Goal: Information Seeking & Learning: Learn about a topic

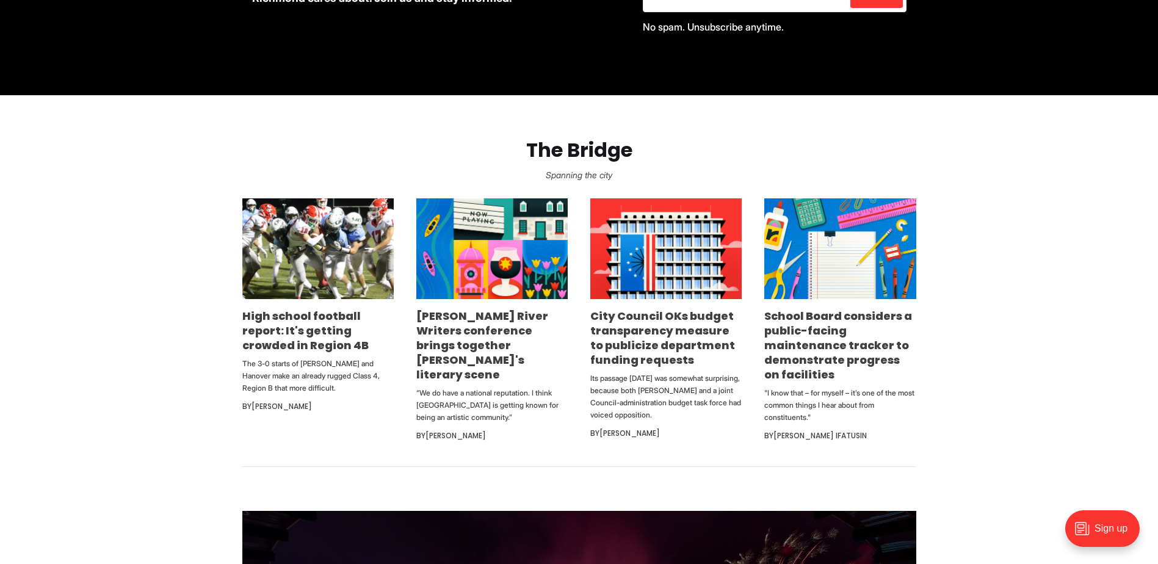
scroll to position [637, 0]
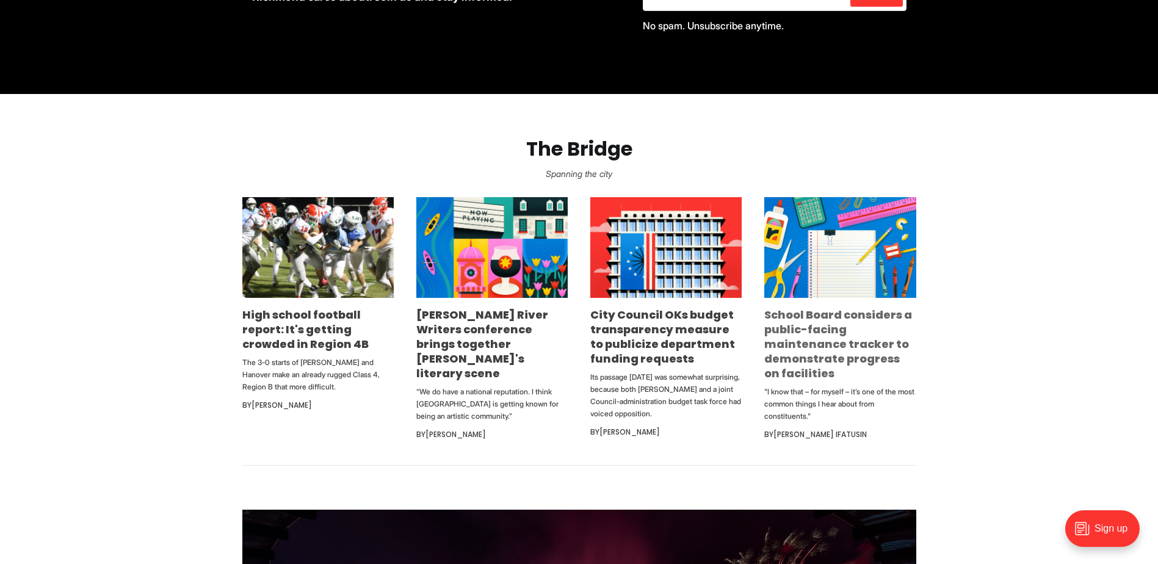
click at [804, 317] on link "School Board considers a public-facing maintenance tracker to demonstrate progr…" at bounding box center [838, 344] width 148 height 74
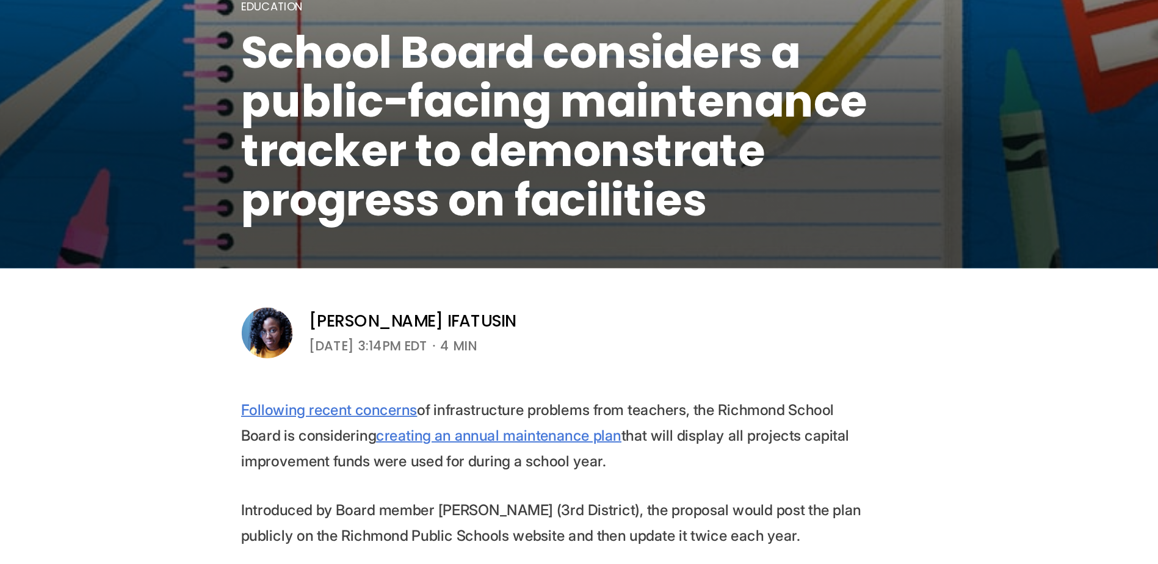
scroll to position [214, 0]
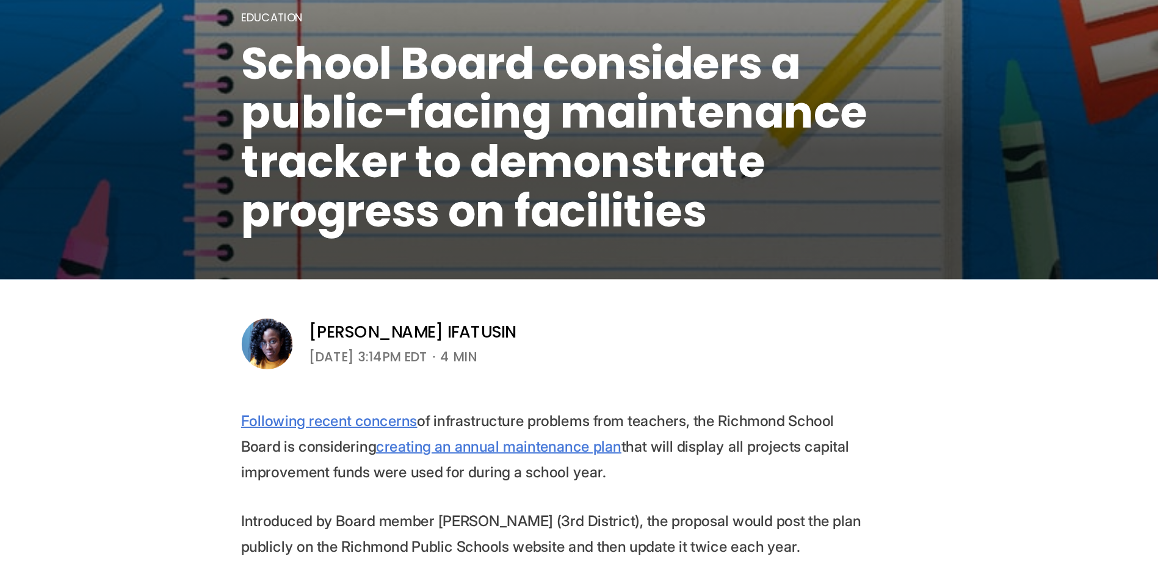
click at [570, 246] on aside "Victoria A. Ifatusin September 23, 2025 | 3:14PM EDT 4 min" at bounding box center [468, 230] width 203 height 37
click at [624, 237] on header "Education School Board considers a public-facing maintenance tracker to demonst…" at bounding box center [579, 17] width 1158 height 463
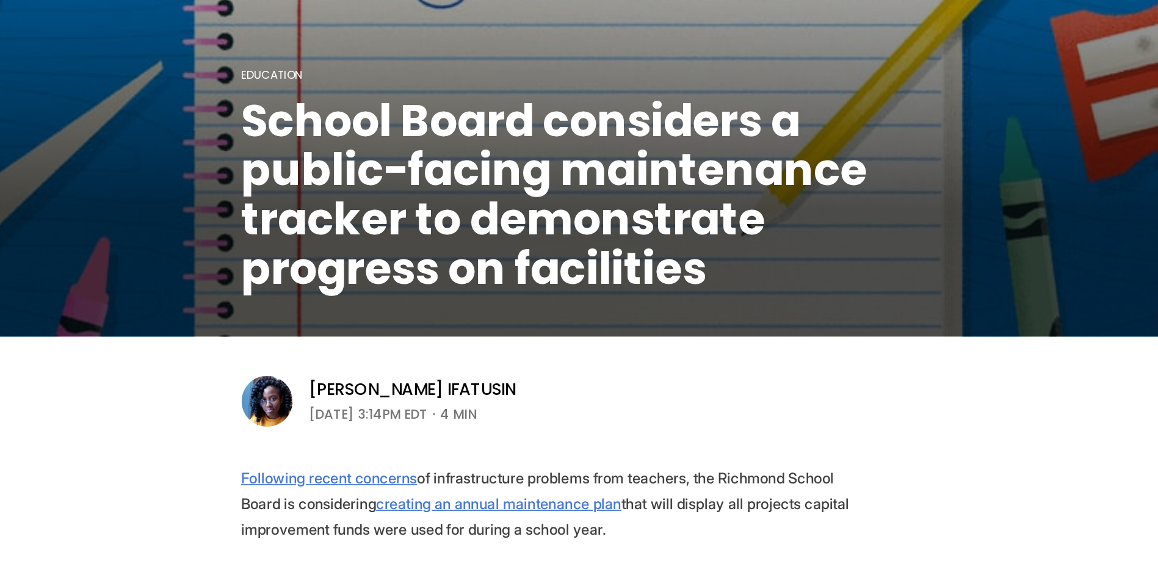
scroll to position [165, 0]
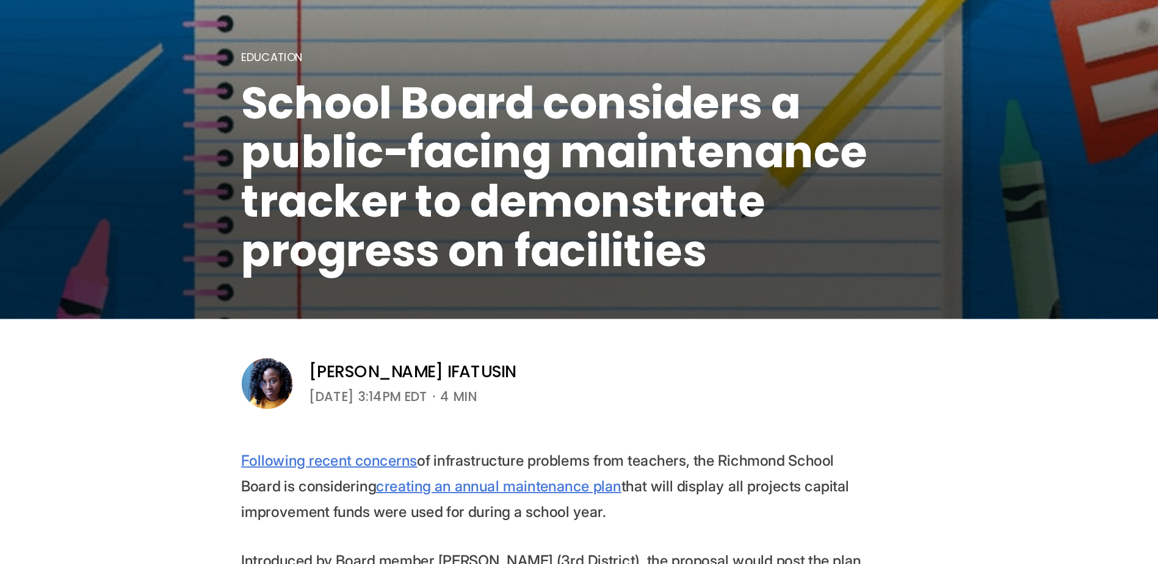
click at [645, 269] on header "Education School Board considers a public-facing maintenance tracker to demonst…" at bounding box center [579, 66] width 1158 height 463
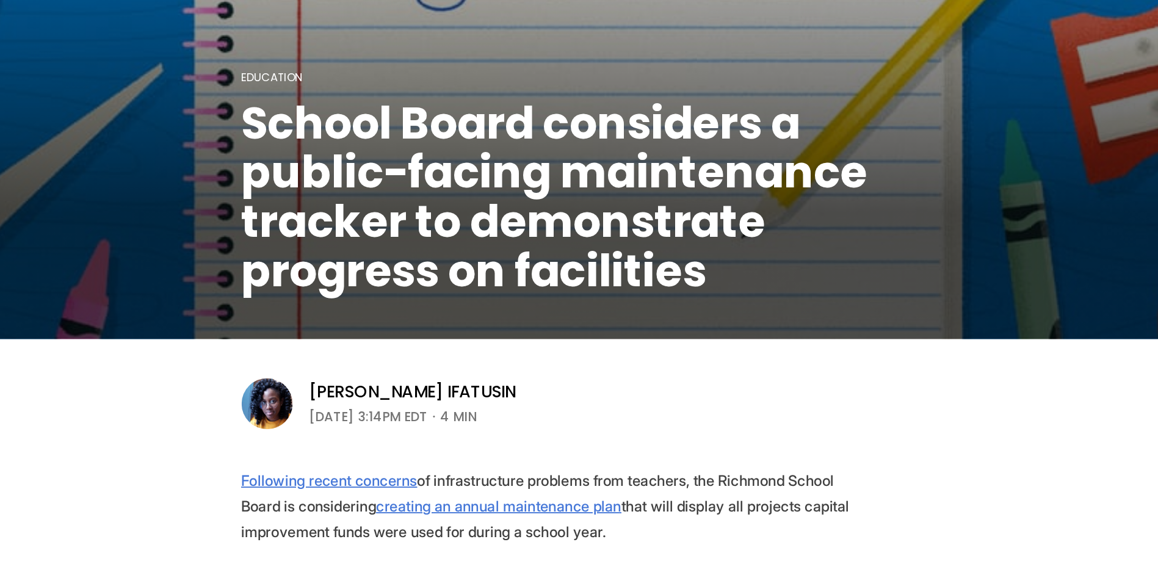
click at [852, 261] on header "Education School Board considers a public-facing maintenance tracker to demonst…" at bounding box center [579, 66] width 1158 height 463
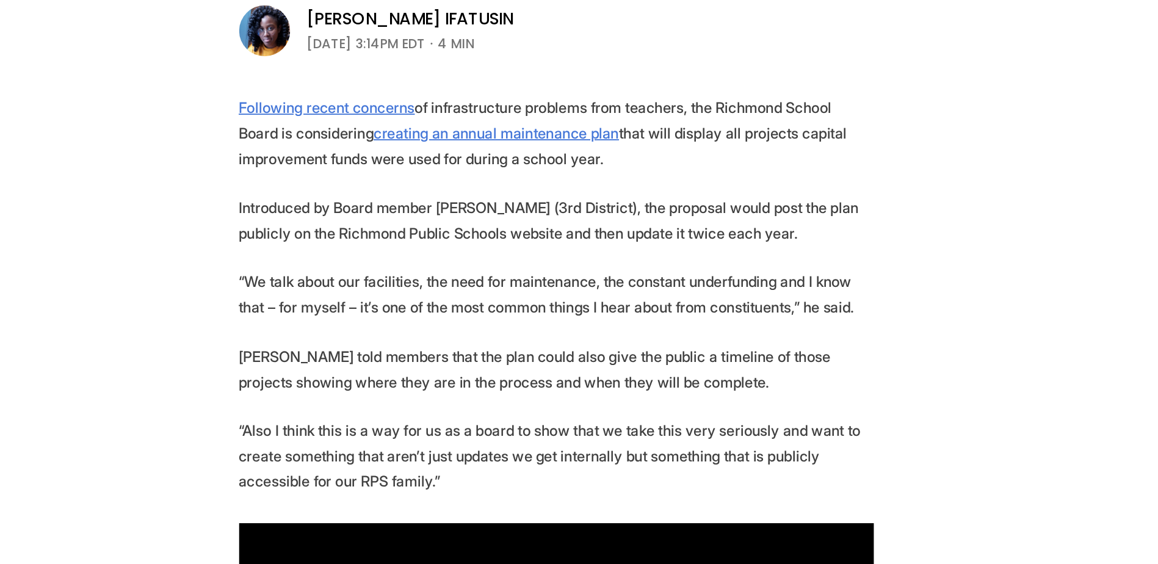
scroll to position [251, 0]
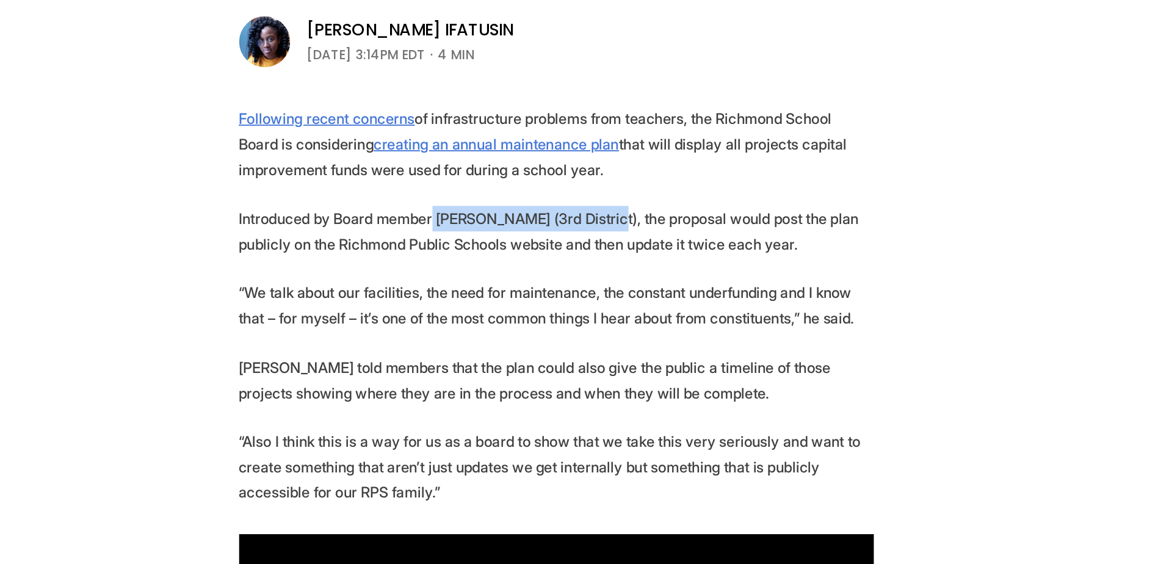
drag, startPoint x: 493, startPoint y: 311, endPoint x: 596, endPoint y: 315, distance: 102.6
click at [596, 315] on p "Introduced by Board member Ali Faruk (3rd District), the proposal would post th…" at bounding box center [579, 320] width 425 height 34
click at [592, 313] on p "Introduced by Board member Ali Faruk (3rd District), the proposal would post th…" at bounding box center [579, 320] width 425 height 34
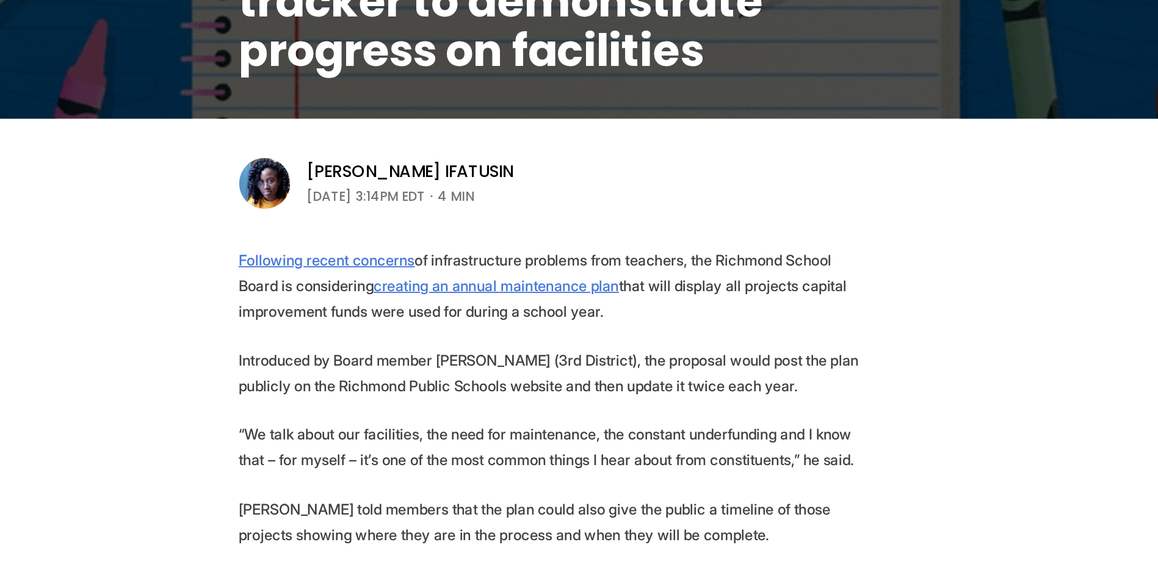
scroll to position [306, 0]
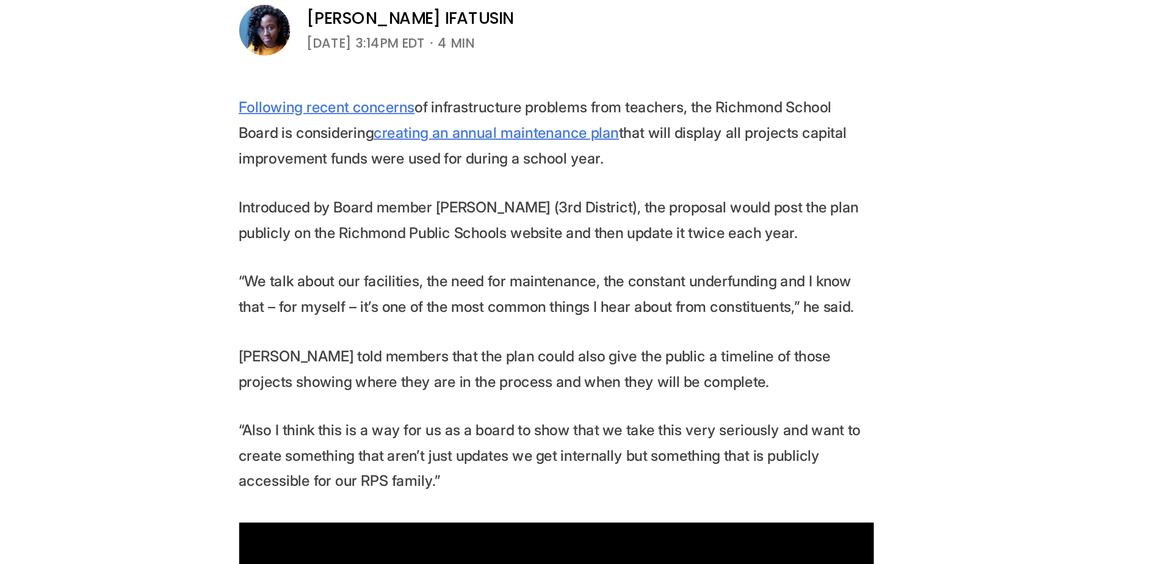
click at [617, 298] on p "“We talk about our facilities, the need for maintenance, the constant underfund…" at bounding box center [579, 314] width 425 height 34
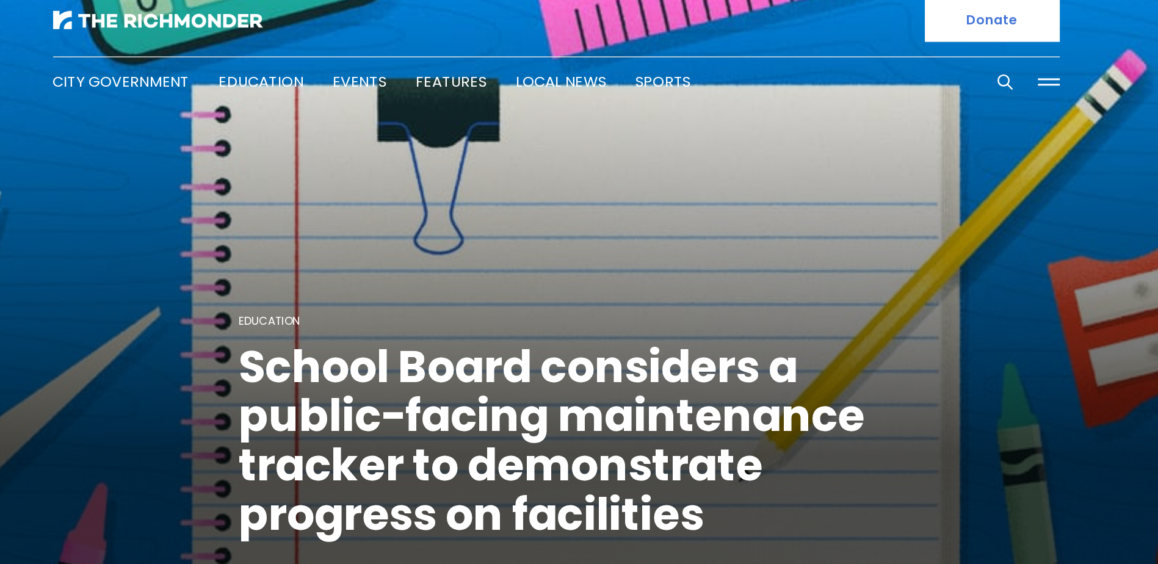
scroll to position [0, 0]
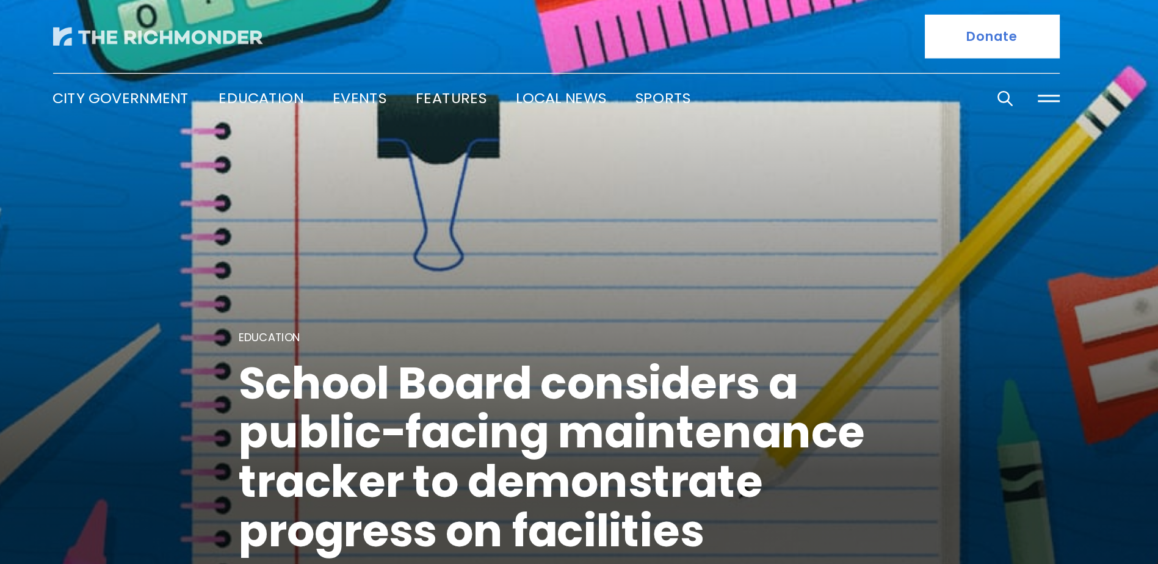
click at [309, 24] on img at bounding box center [312, 24] width 140 height 12
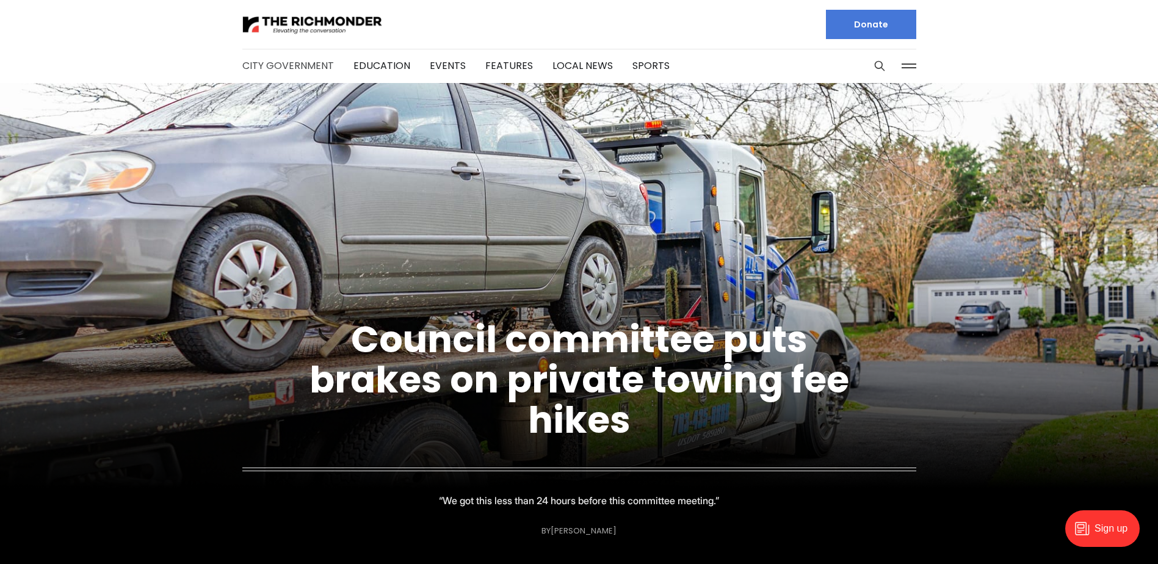
click at [300, 68] on link "City Government" at bounding box center [288, 66] width 92 height 14
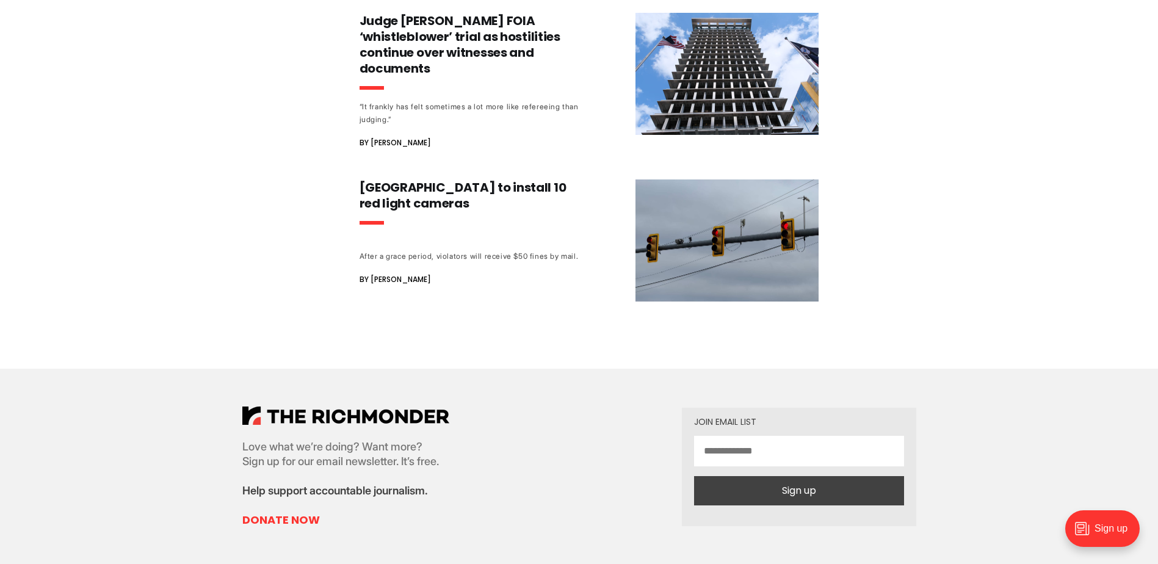
scroll to position [1294, 0]
click at [466, 185] on h3 "[GEOGRAPHIC_DATA] to install 10 red light cameras" at bounding box center [472, 195] width 227 height 32
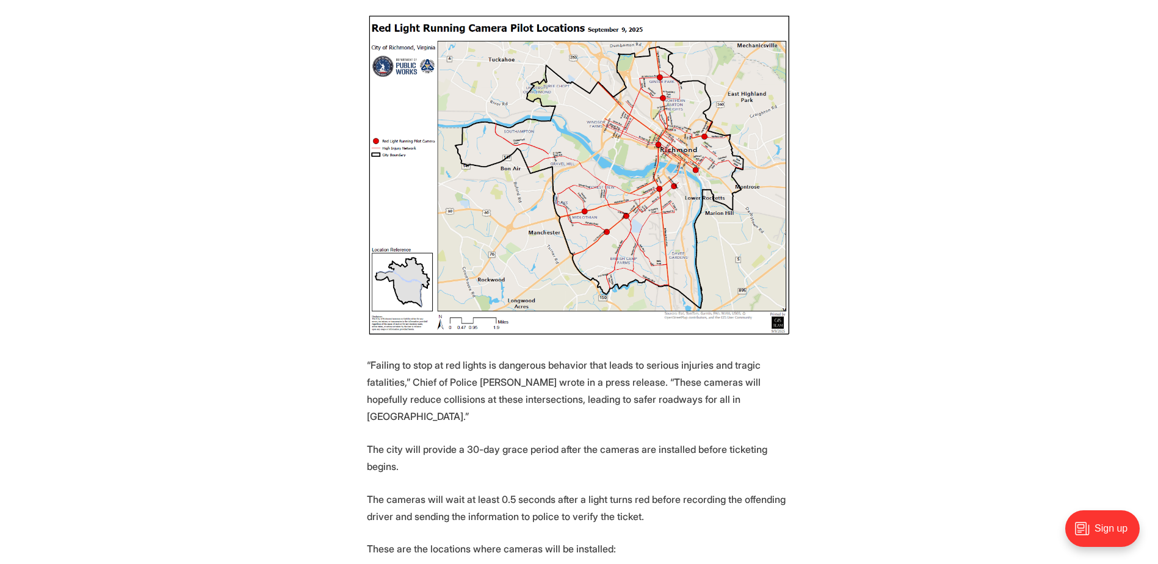
scroll to position [618, 0]
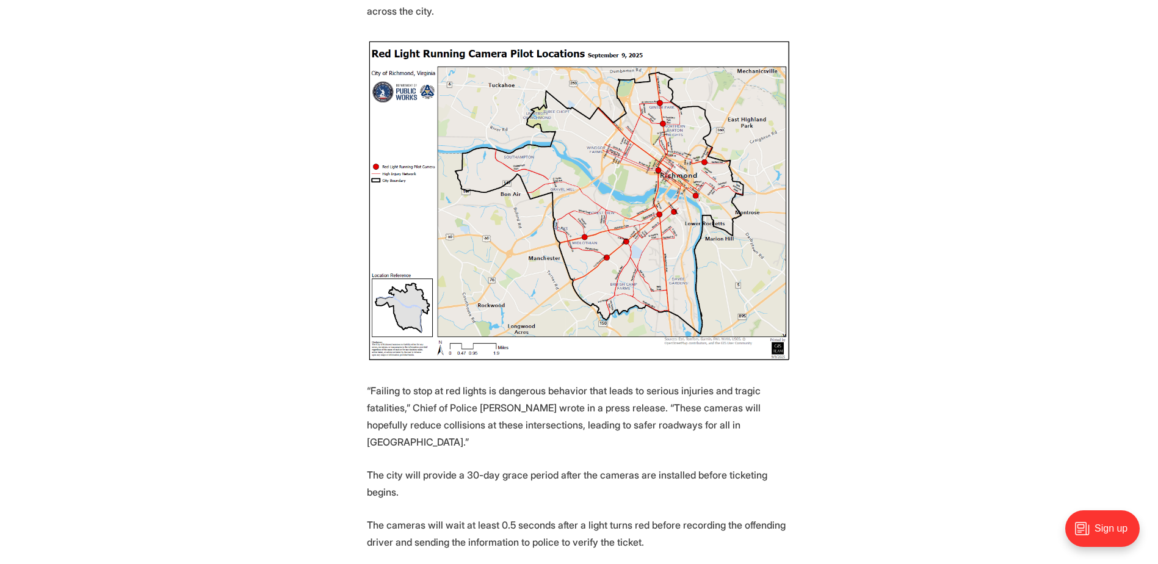
click at [692, 466] on p "The city will provide a 30-day grace period after the cameras are installed bef…" at bounding box center [579, 483] width 425 height 34
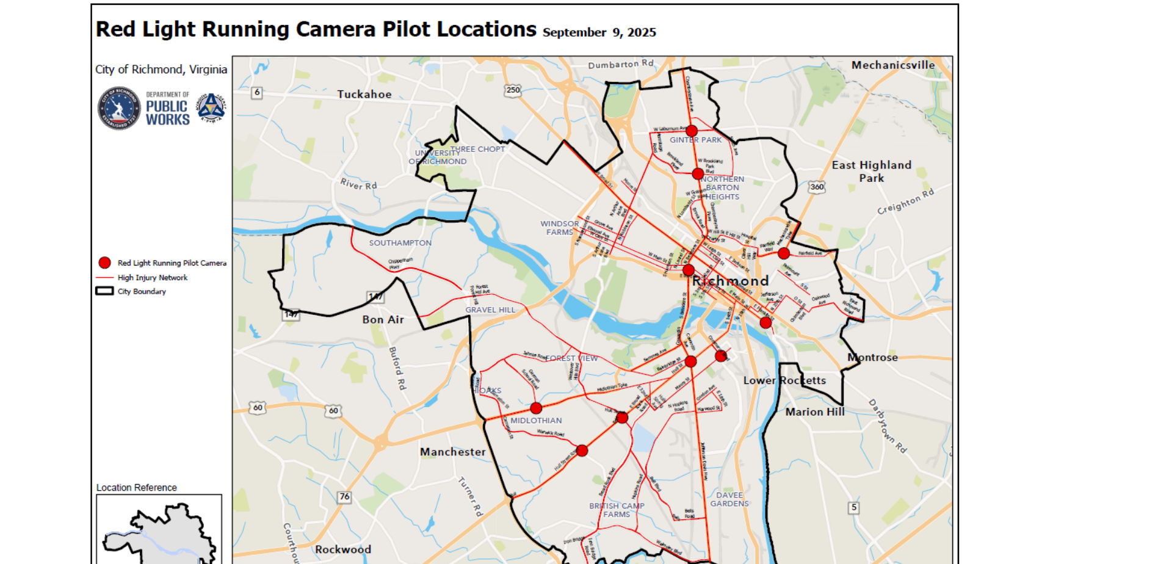
click at [818, 173] on section "Starting later this month, [PERSON_NAME] will install cameras that monitor and …" at bounding box center [579, 481] width 1158 height 1224
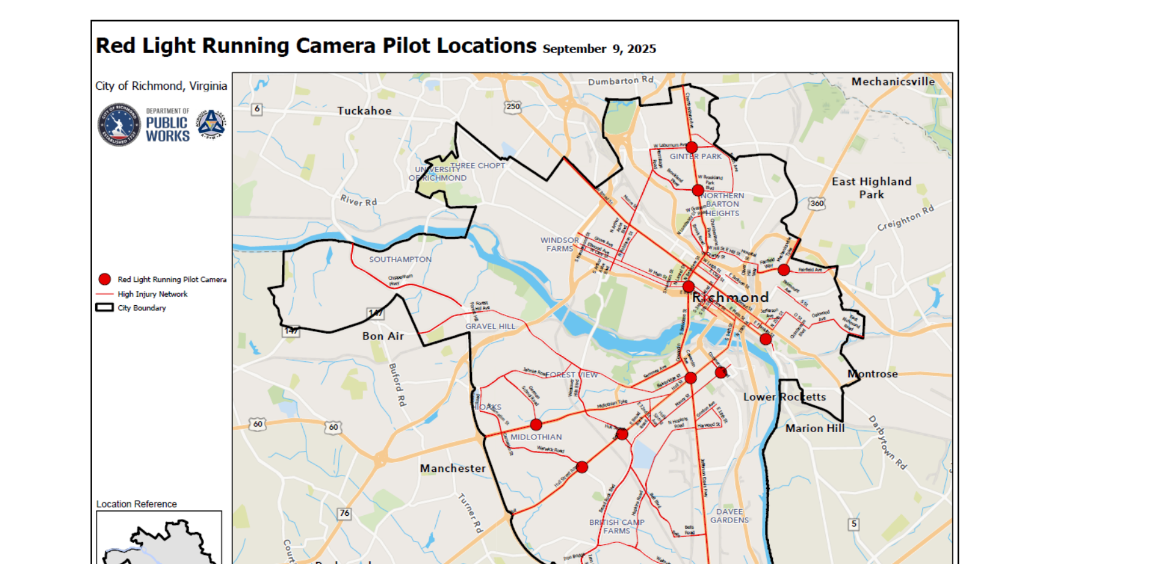
click at [806, 172] on section "Starting later this month, [PERSON_NAME] will install cameras that monitor and …" at bounding box center [579, 481] width 1158 height 1224
